Goal: Transaction & Acquisition: Purchase product/service

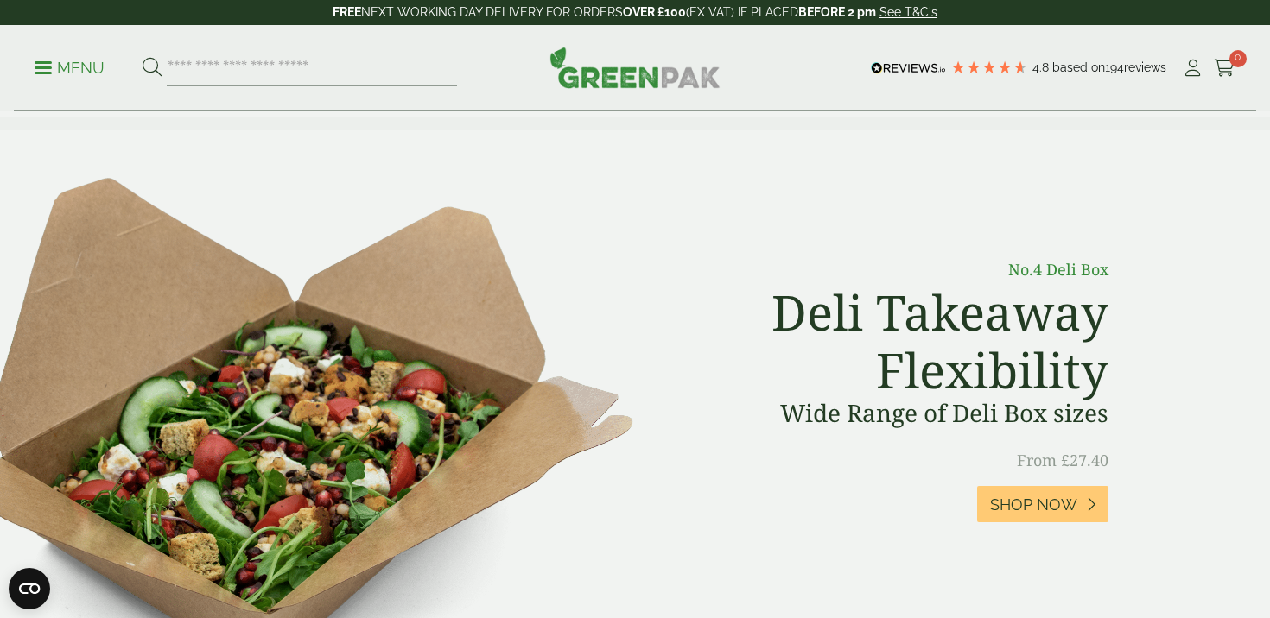
scroll to position [599, 0]
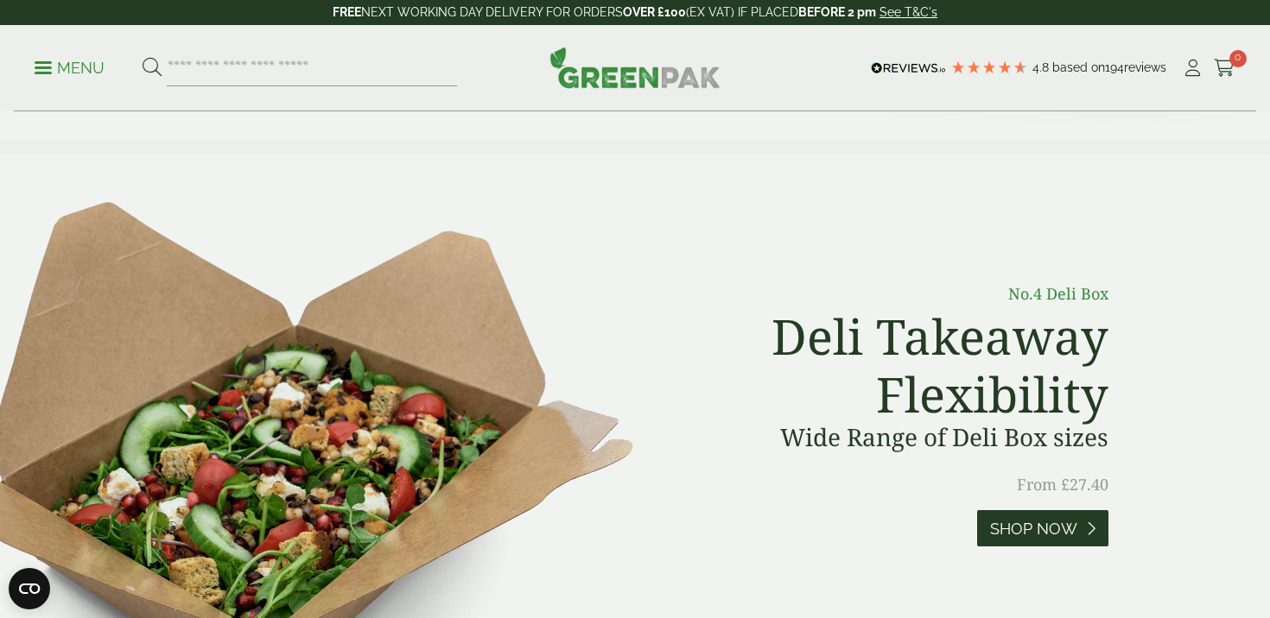
click at [1048, 520] on span "Shop Now" at bounding box center [1033, 529] width 87 height 19
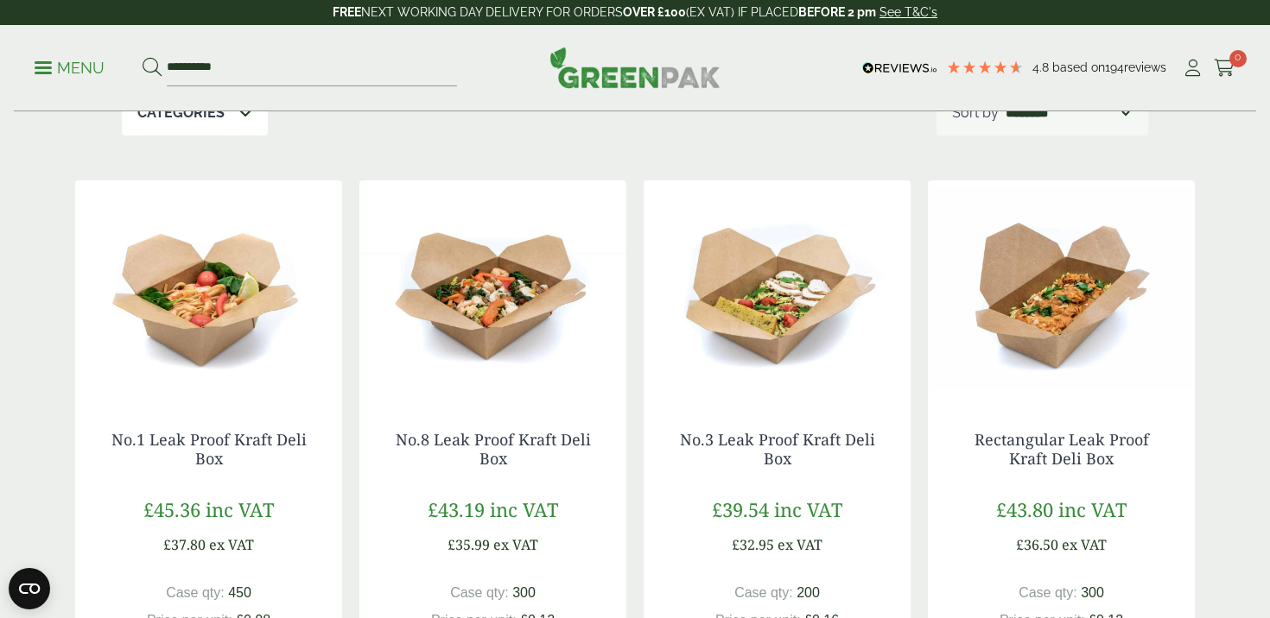
scroll to position [335, 0]
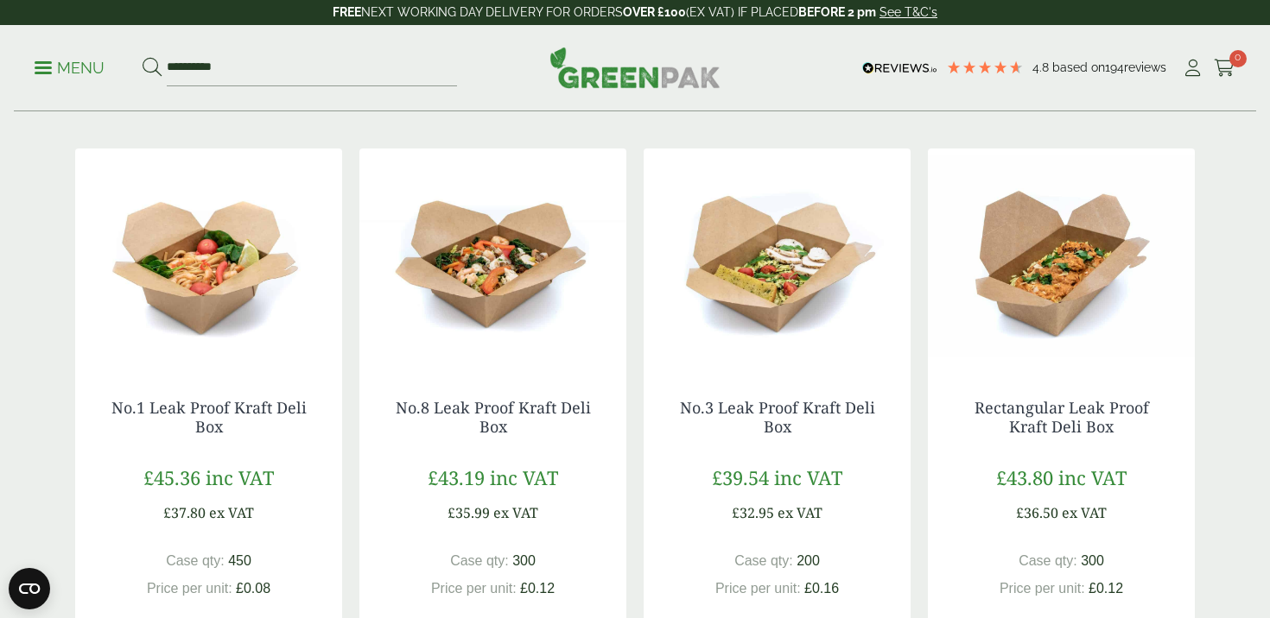
click at [210, 296] on img at bounding box center [208, 257] width 267 height 216
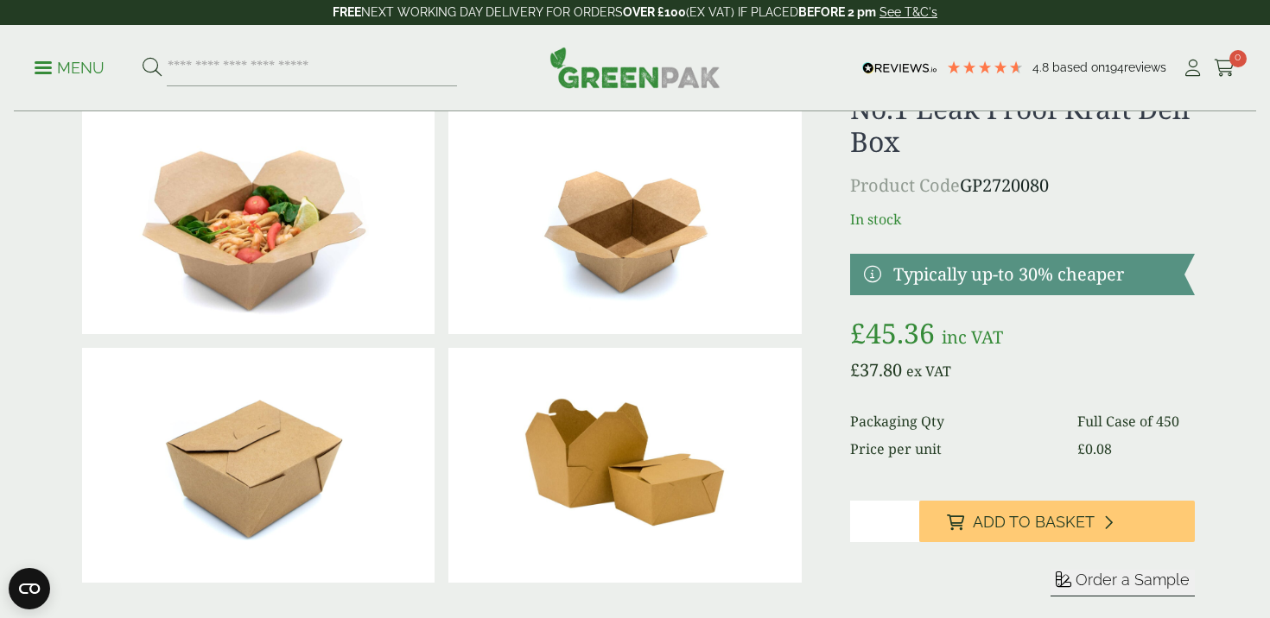
scroll to position [86, 0]
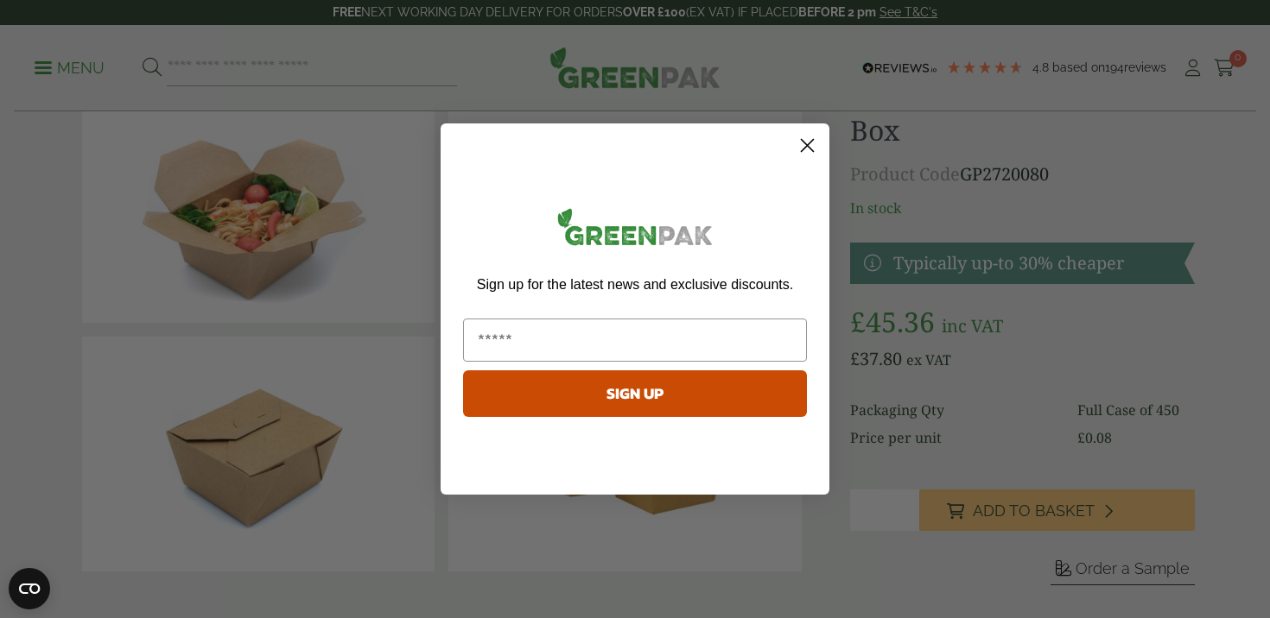
click at [805, 145] on circle "Close dialog" at bounding box center [807, 145] width 29 height 29
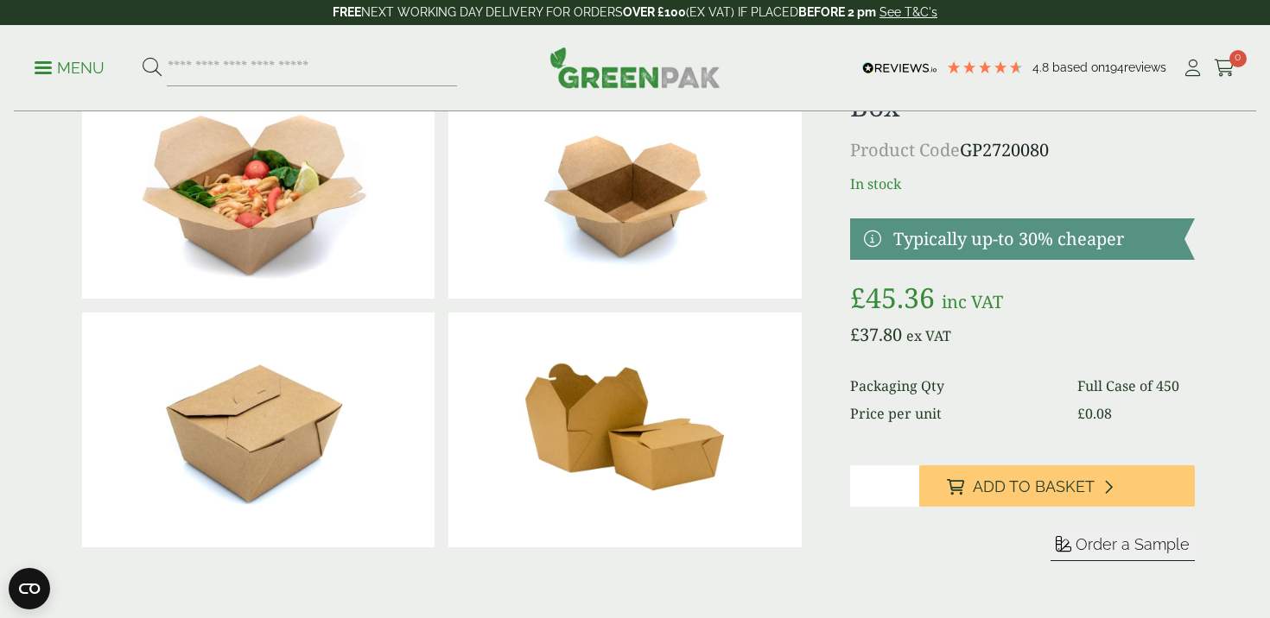
scroll to position [0, 0]
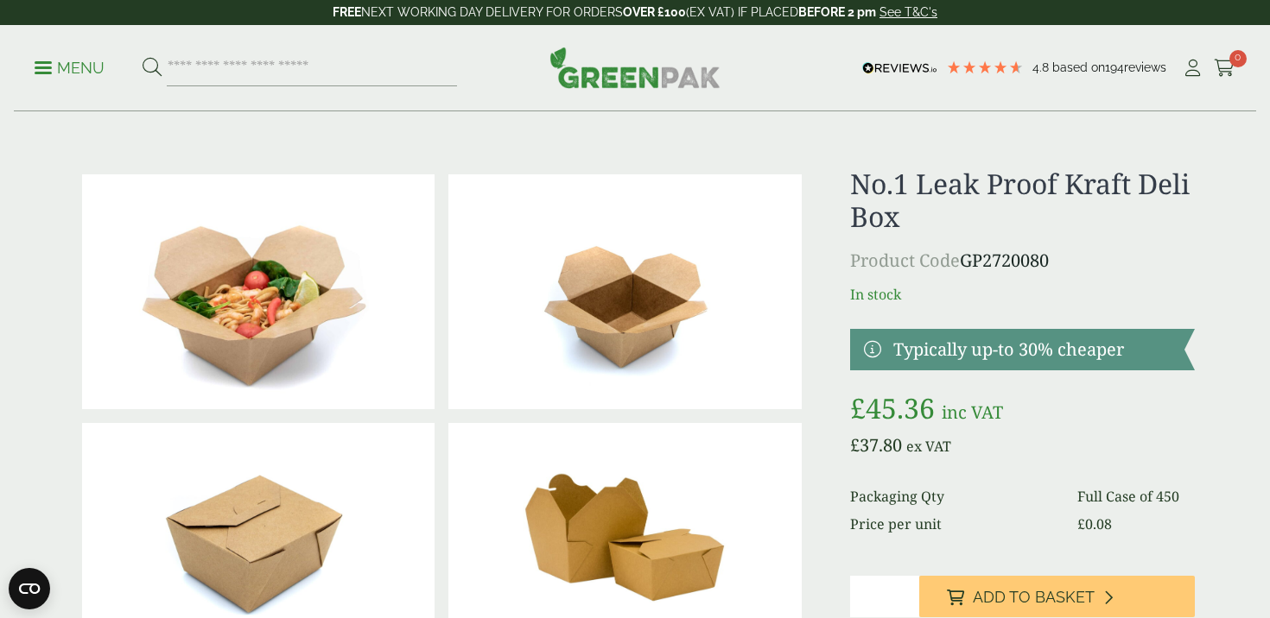
click at [56, 69] on p "Menu" at bounding box center [70, 68] width 70 height 21
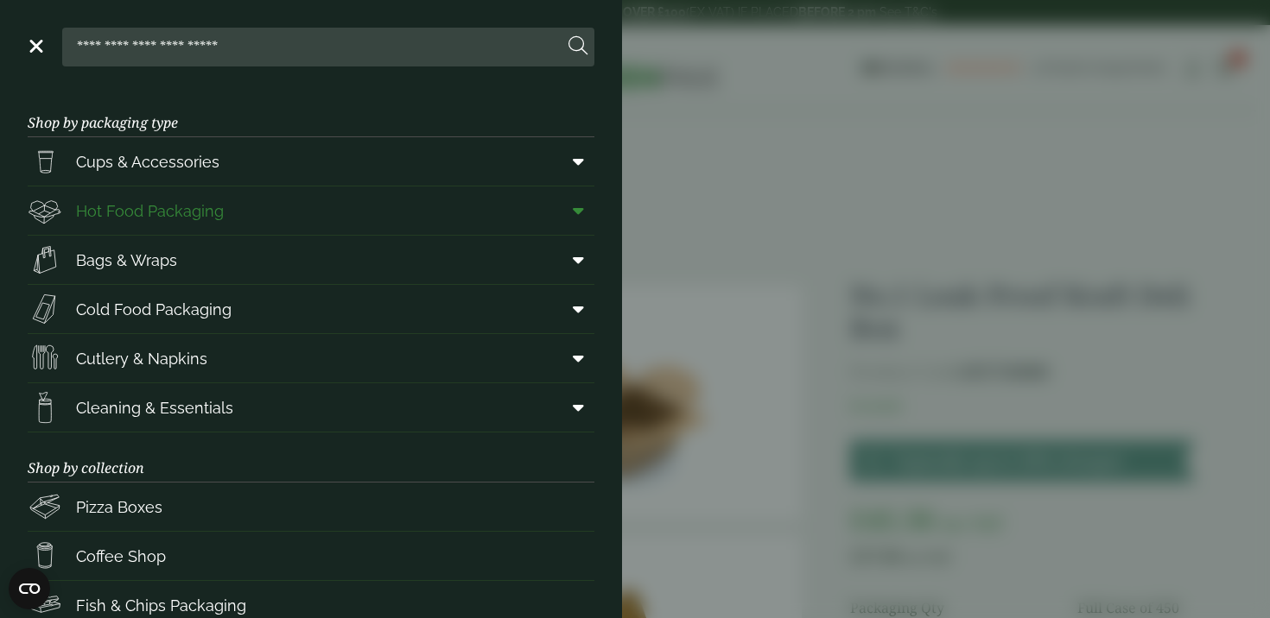
click at [115, 203] on span "Hot Food Packaging" at bounding box center [150, 211] width 148 height 23
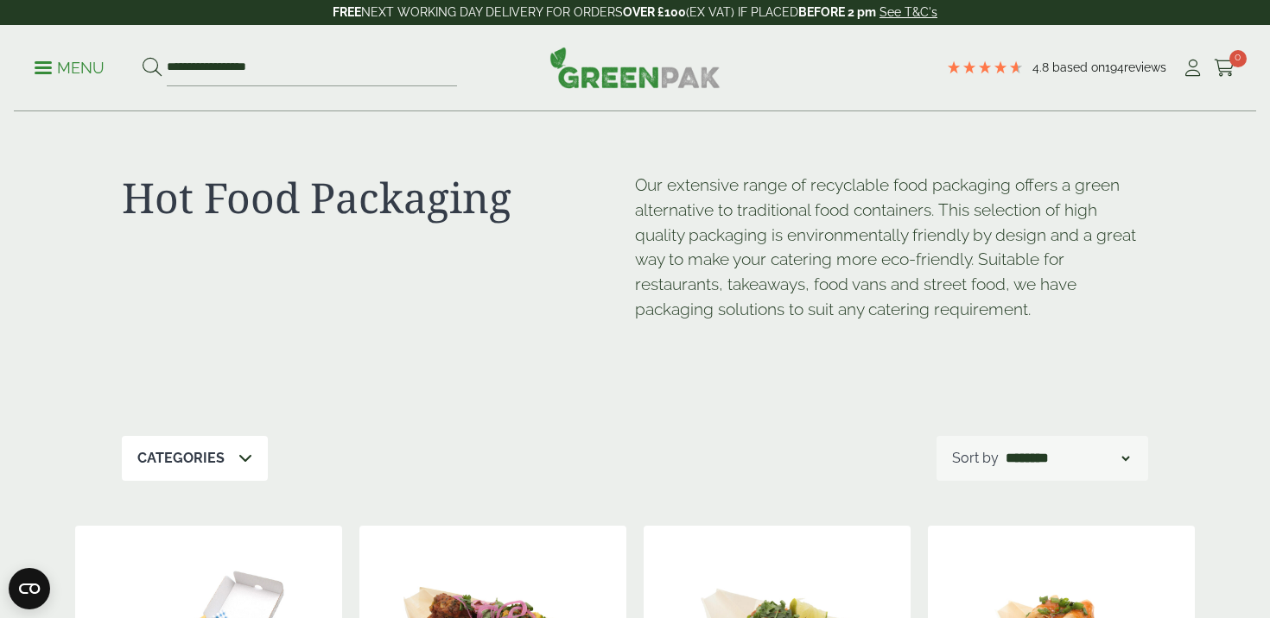
scroll to position [4, 0]
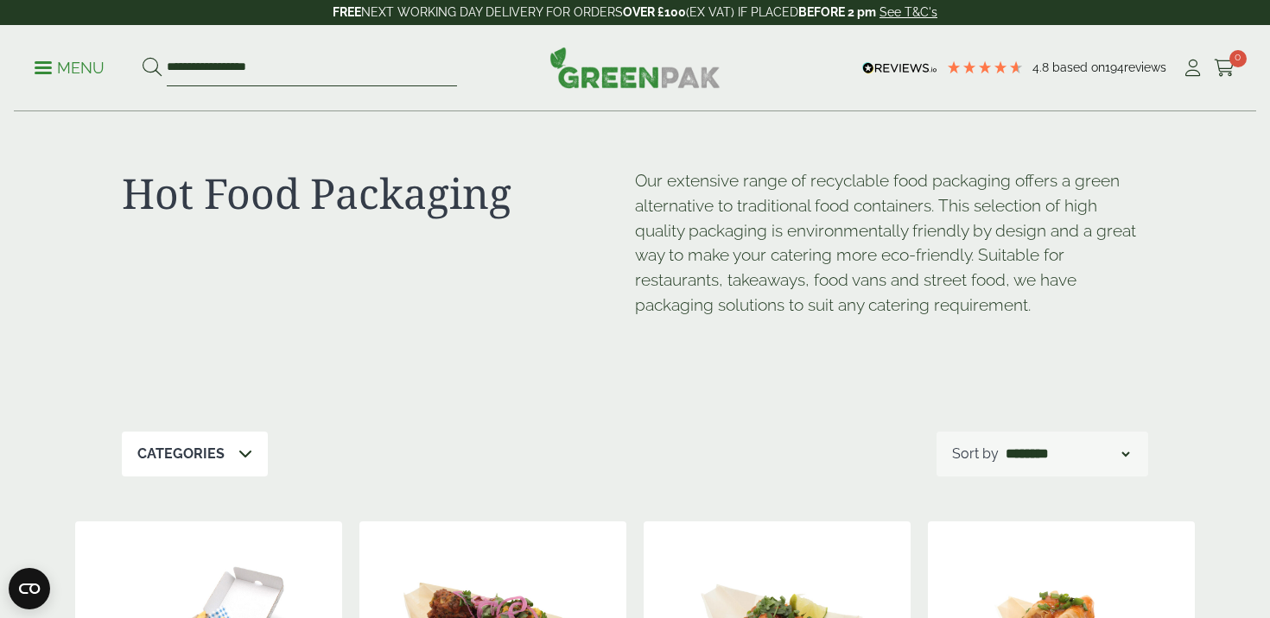
click at [301, 73] on input "**********" at bounding box center [312, 68] width 290 height 36
drag, startPoint x: 301, startPoint y: 73, endPoint x: 103, endPoint y: 62, distance: 199.0
click at [103, 65] on ul "**********" at bounding box center [246, 68] width 422 height 36
type input "**********"
click at [143, 57] on button at bounding box center [152, 68] width 19 height 22
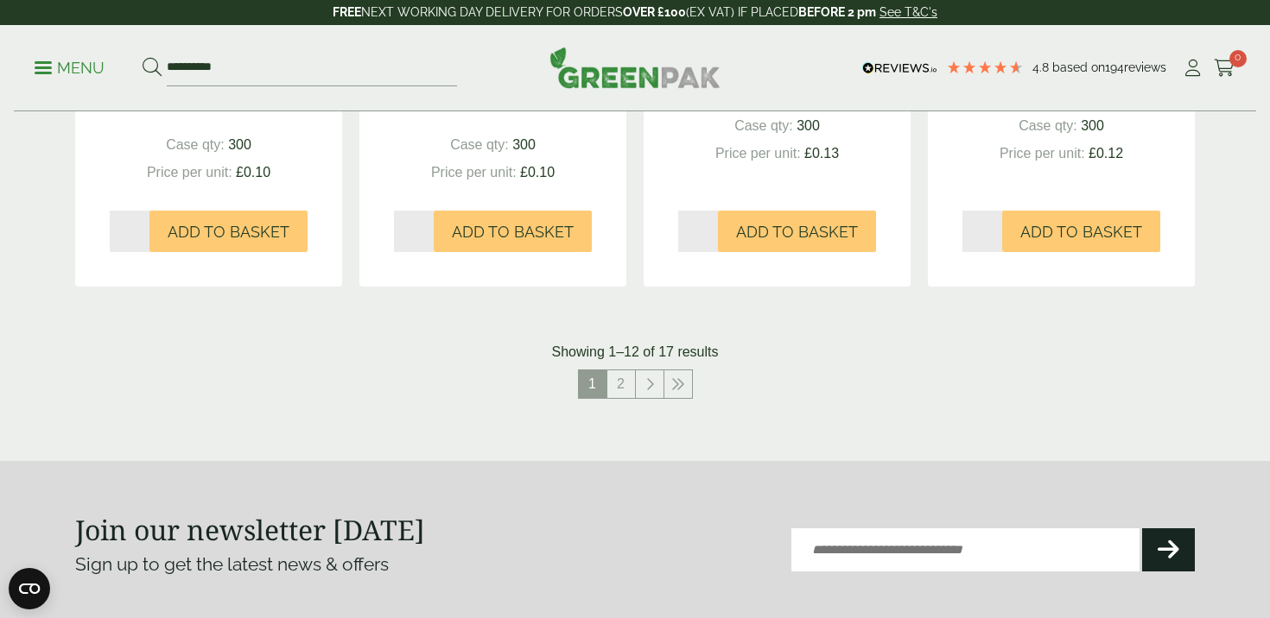
scroll to position [1886, 0]
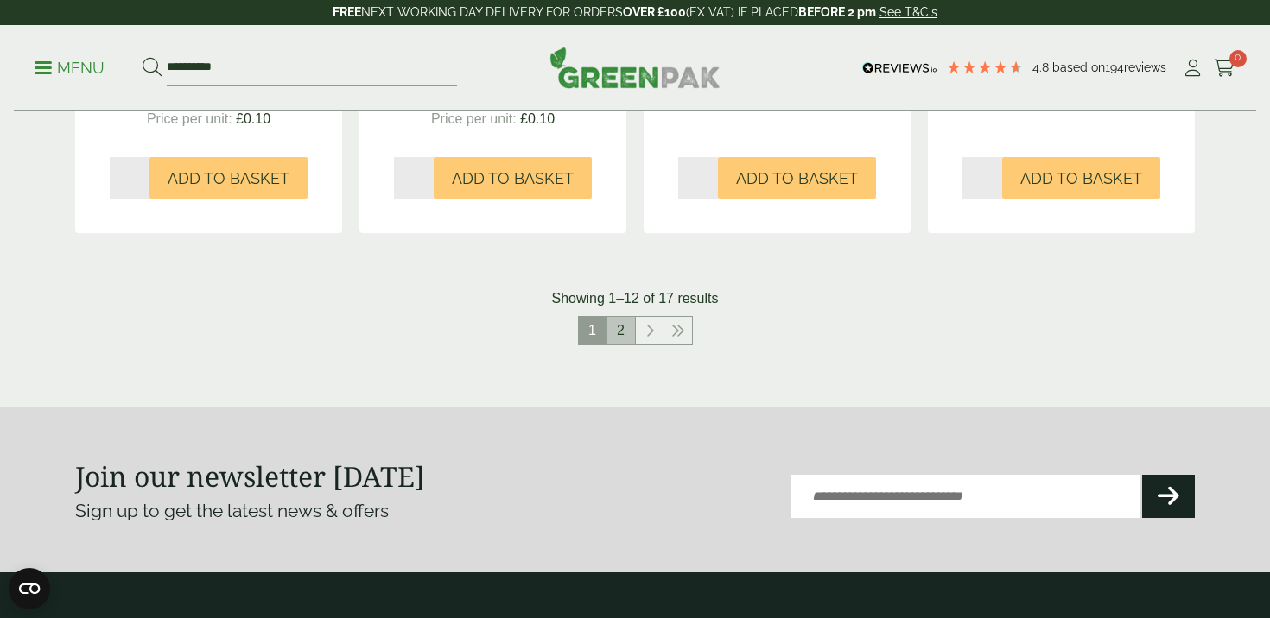
click at [622, 337] on link "2" at bounding box center [621, 331] width 28 height 28
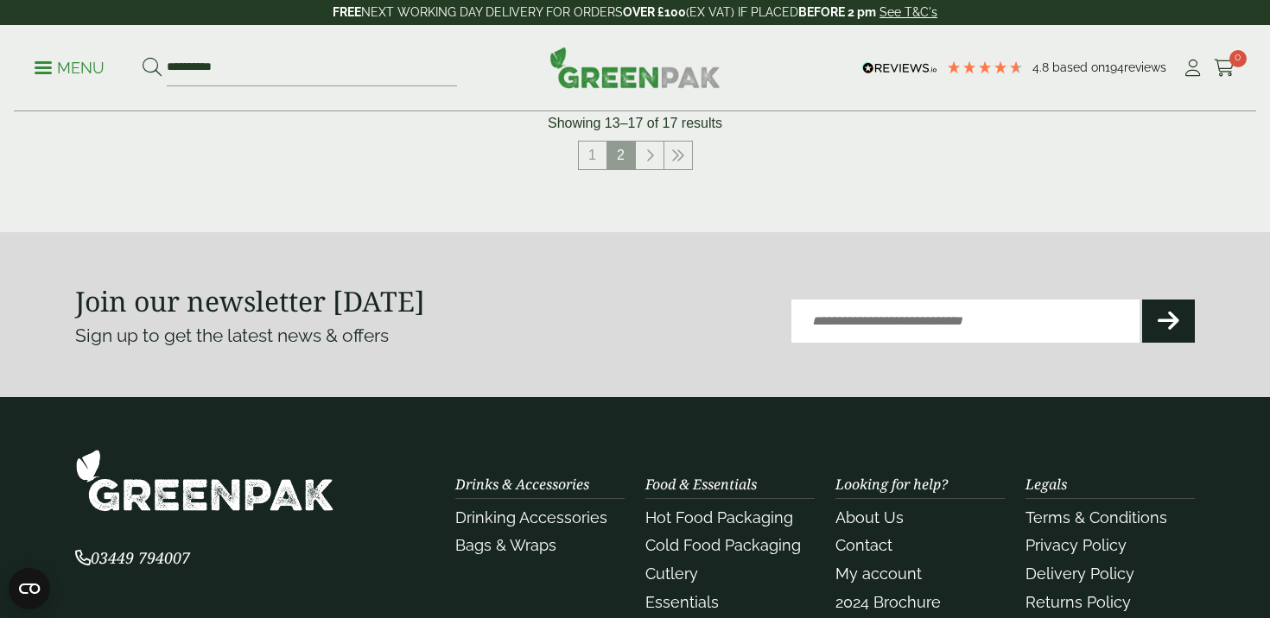
scroll to position [1200, 0]
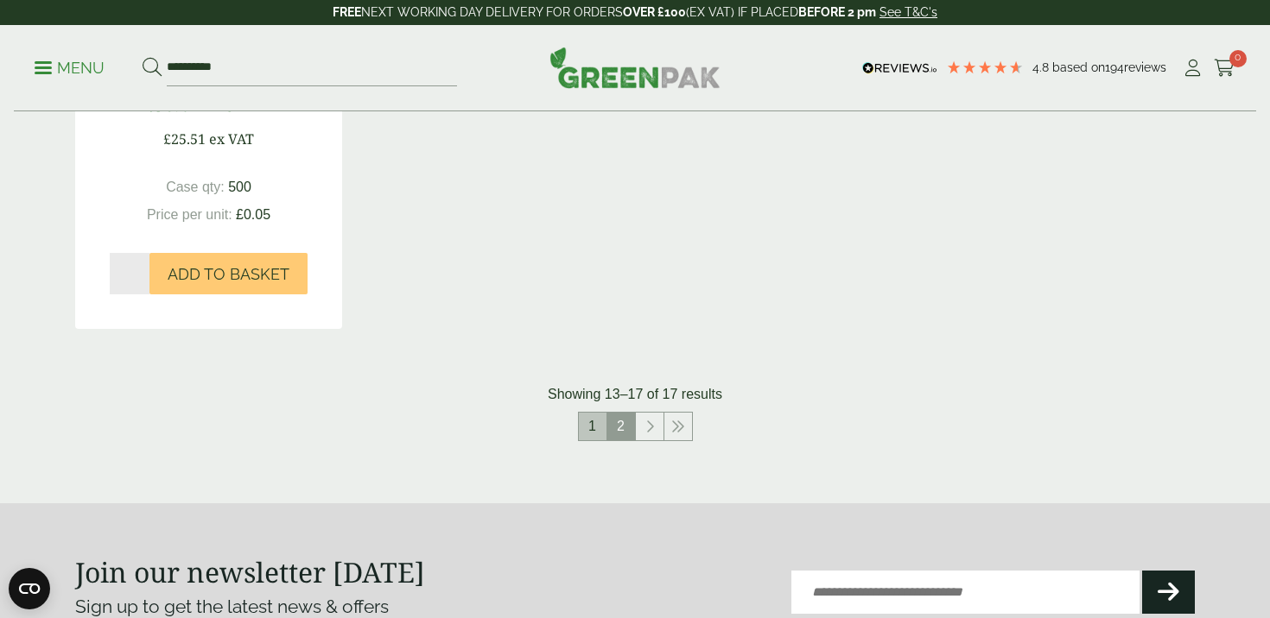
click at [591, 426] on link "1" at bounding box center [593, 427] width 28 height 28
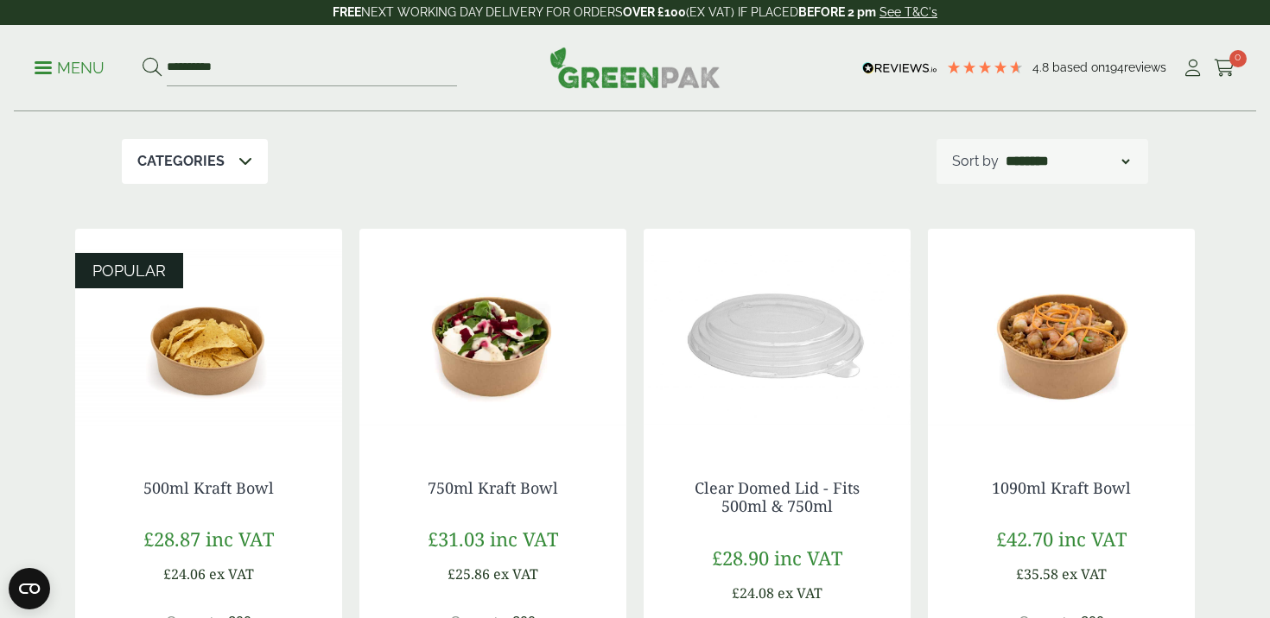
scroll to position [269, 0]
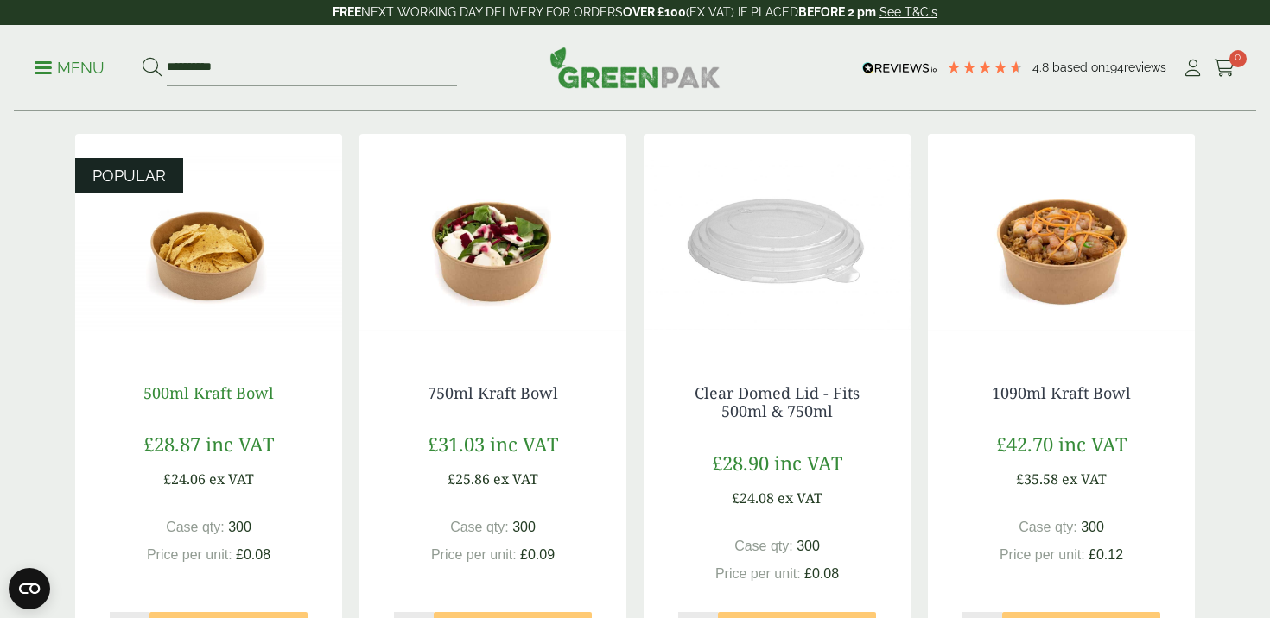
click at [230, 388] on link "500ml Kraft Bowl" at bounding box center [208, 393] width 130 height 21
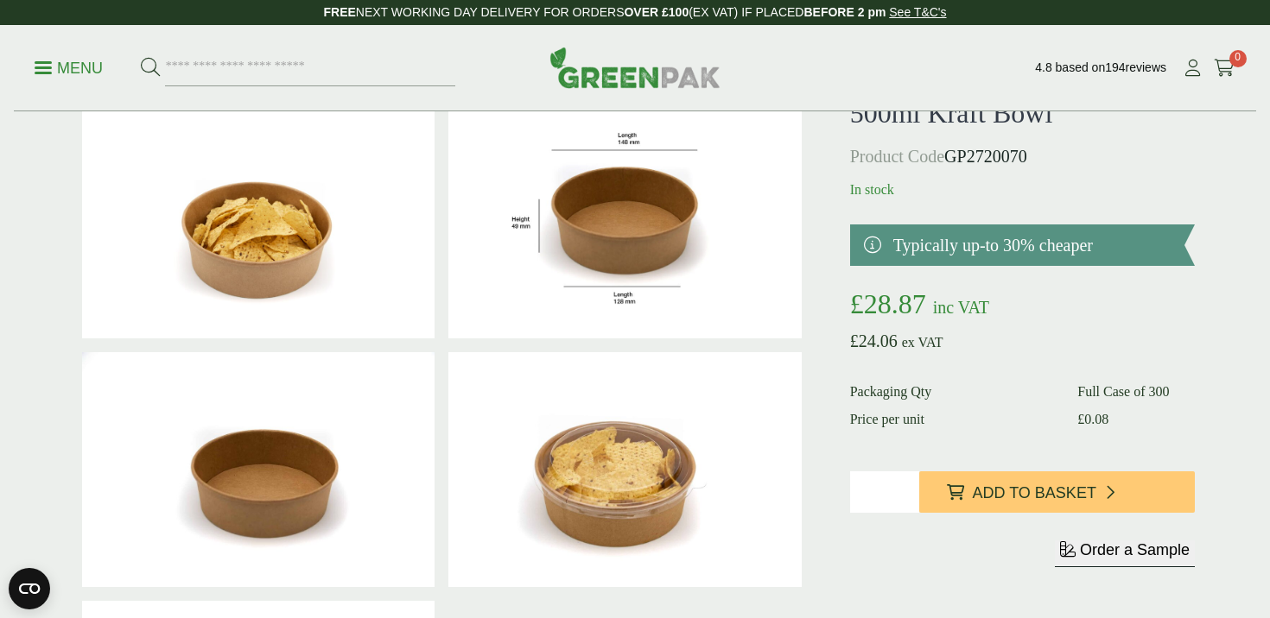
scroll to position [72, 0]
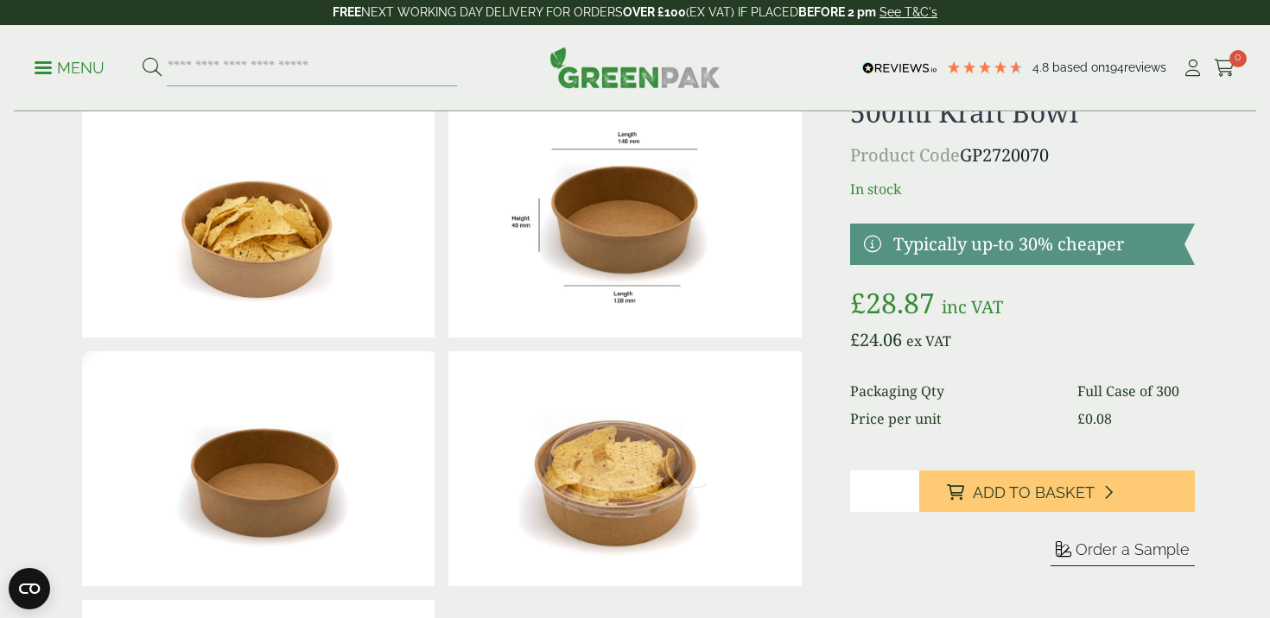
click at [41, 64] on p "Menu" at bounding box center [70, 68] width 70 height 21
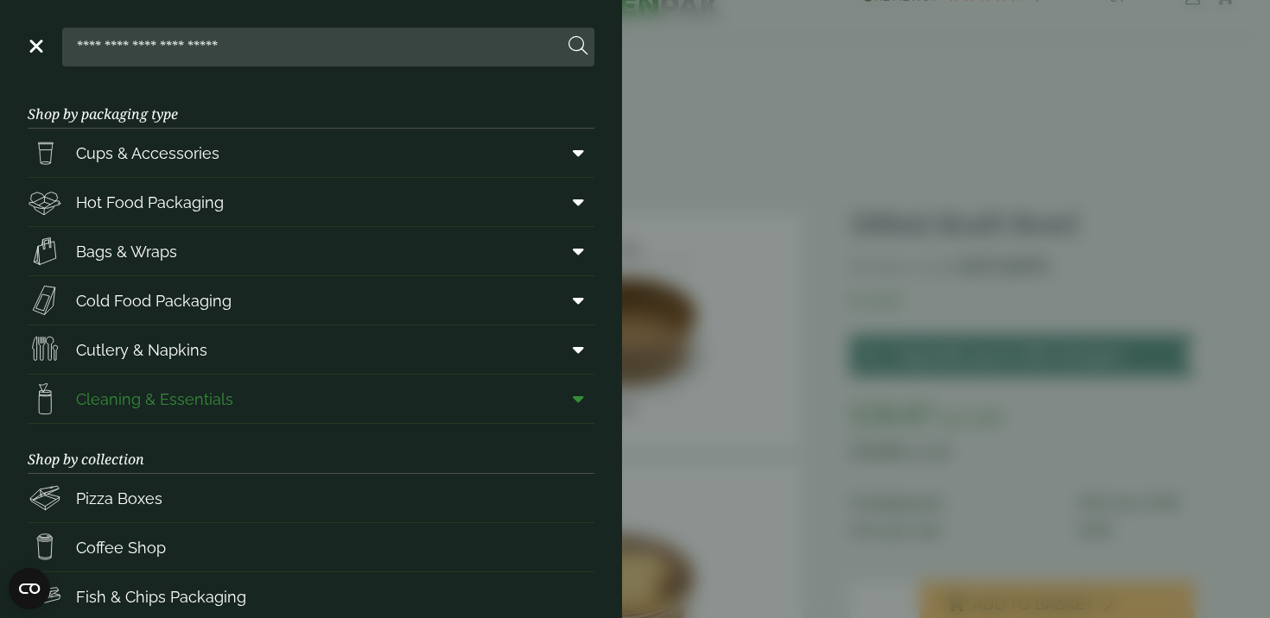
scroll to position [0, 0]
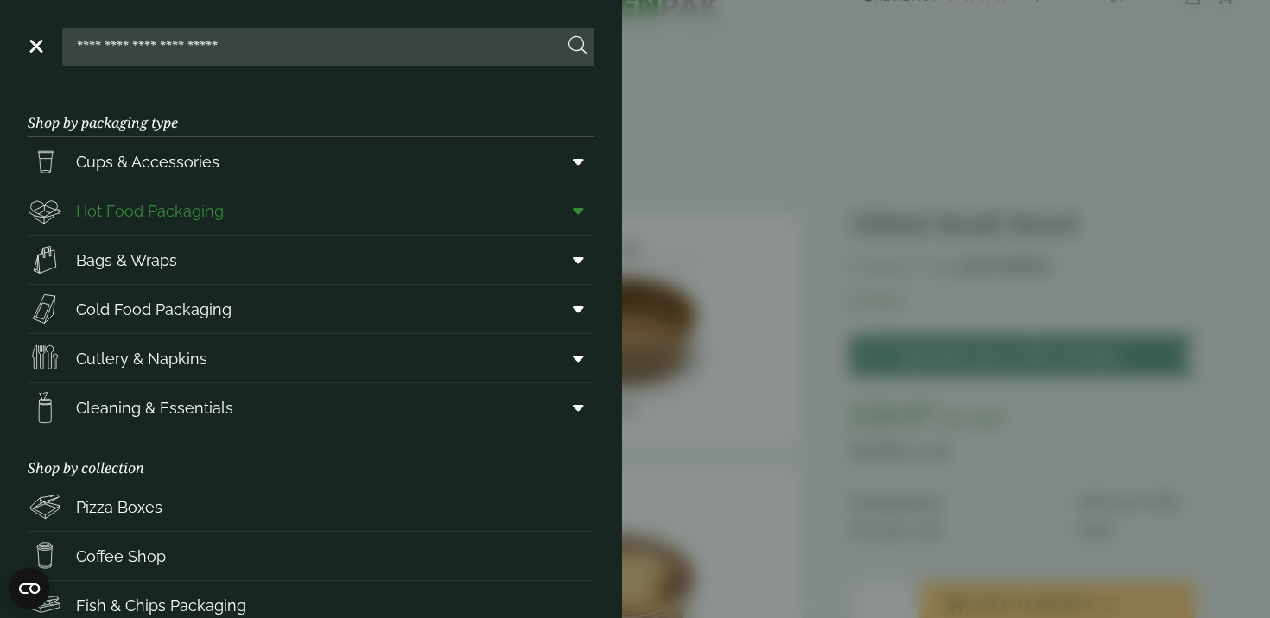
click at [174, 198] on span "Hot Food Packaging" at bounding box center [126, 210] width 196 height 35
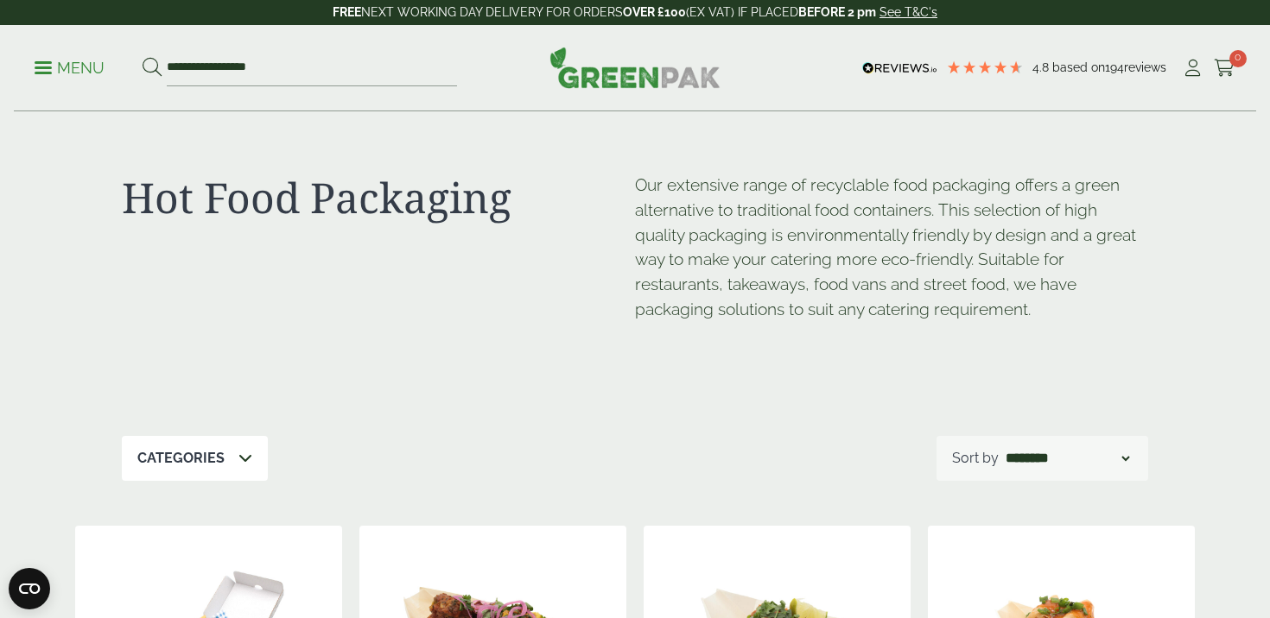
click at [246, 458] on icon at bounding box center [245, 458] width 14 height 14
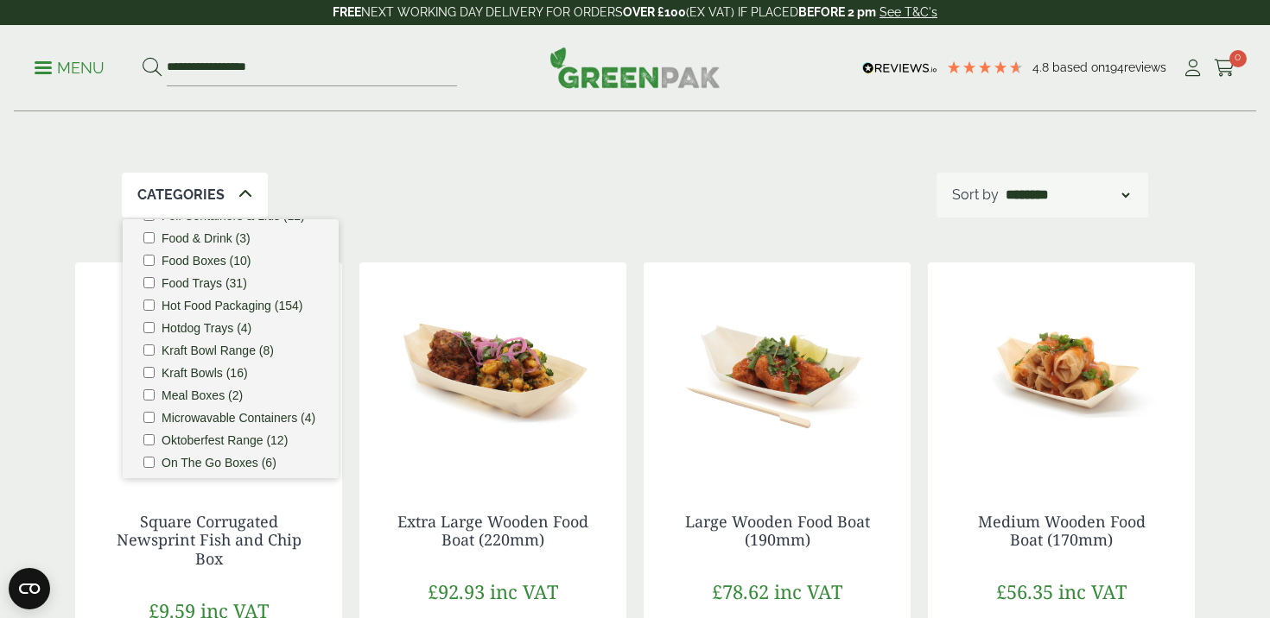
scroll to position [301, 0]
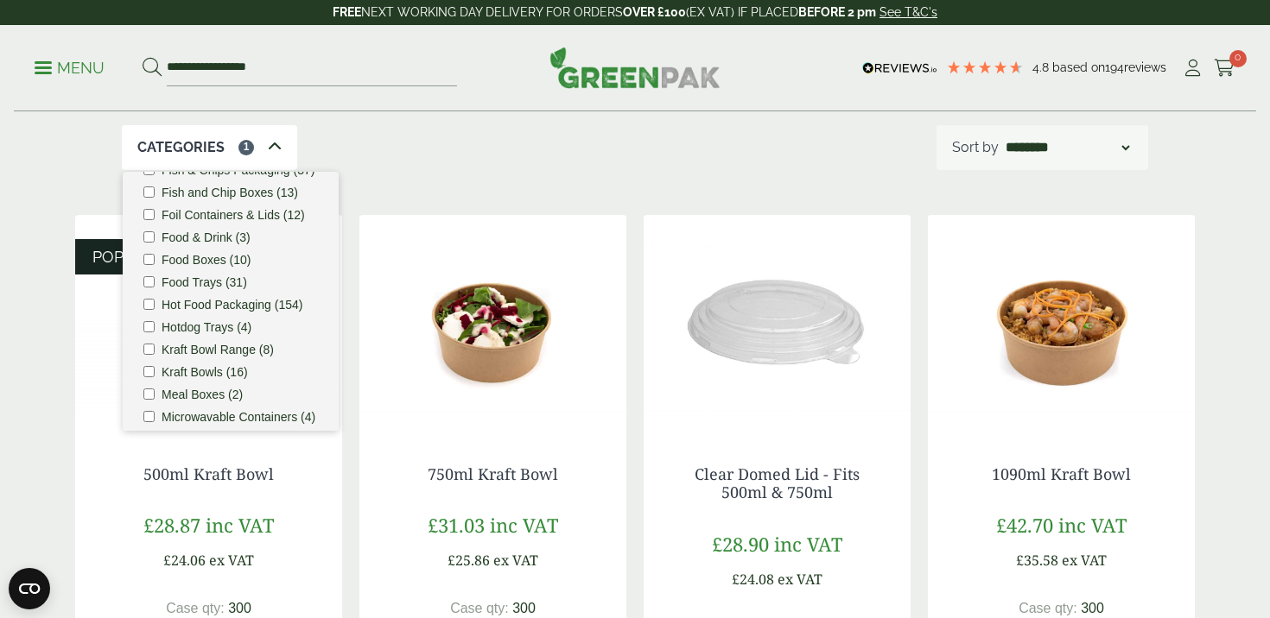
scroll to position [250, 0]
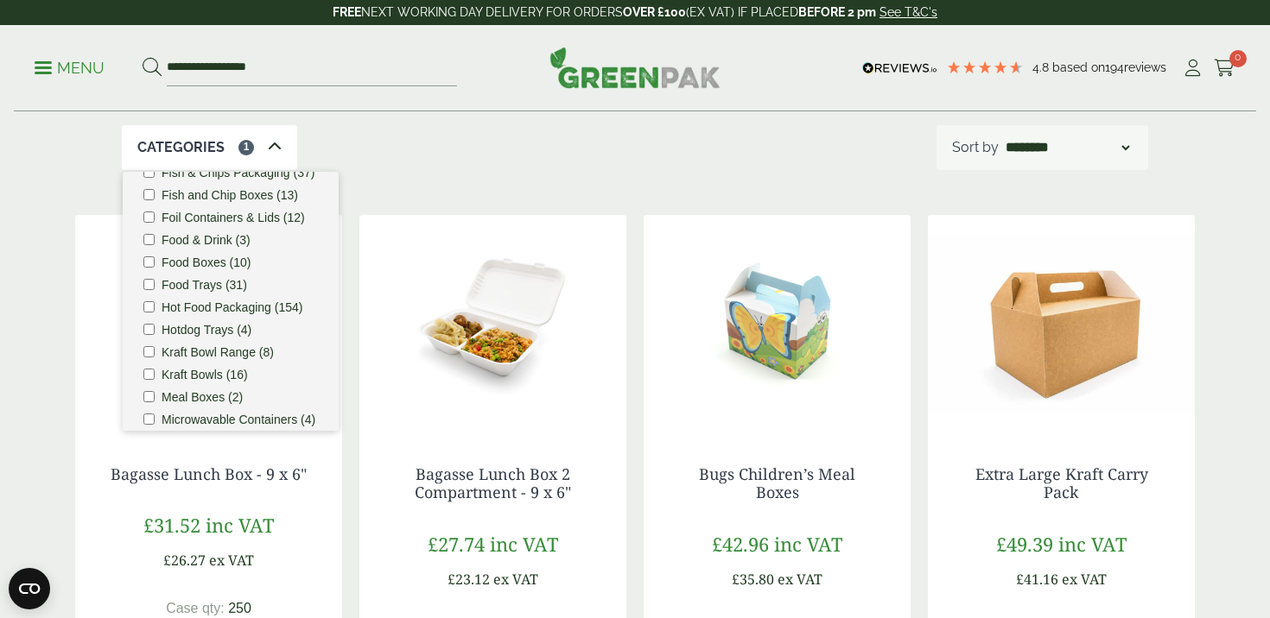
click at [476, 149] on div "Categories 1 Bagasse (22) Baguette Trays (2) Bestsellers (29) Burger Boxes (10)…" at bounding box center [635, 147] width 1026 height 45
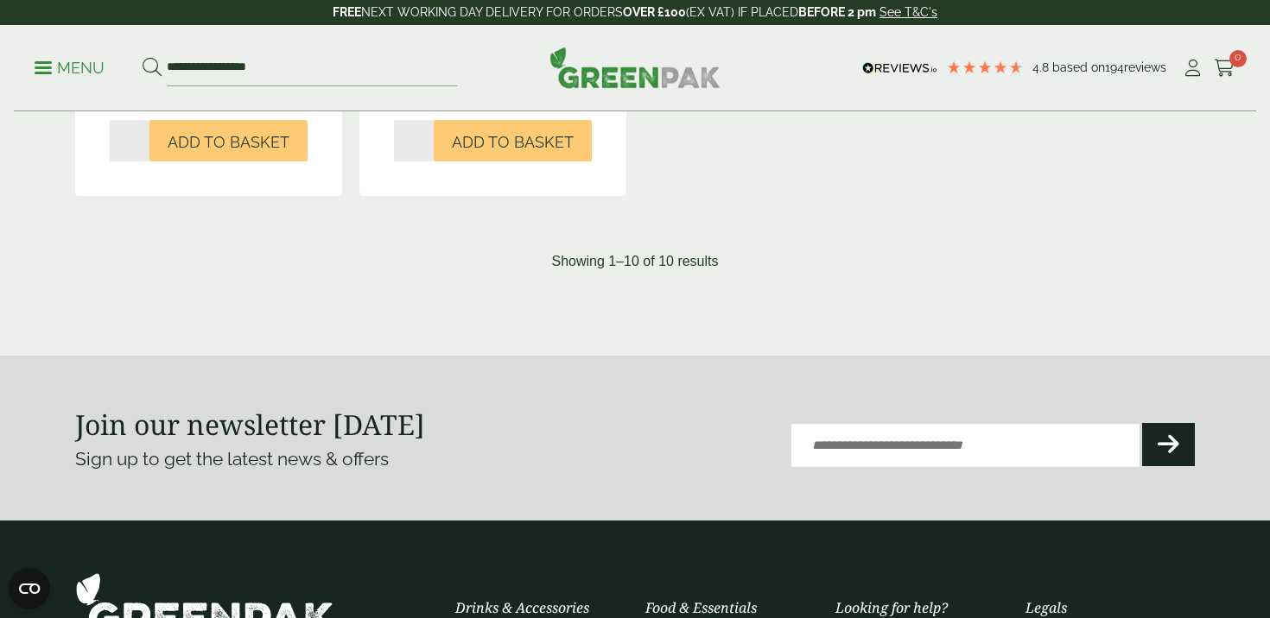
scroll to position [2093, 0]
